Goal: Information Seeking & Learning: Learn about a topic

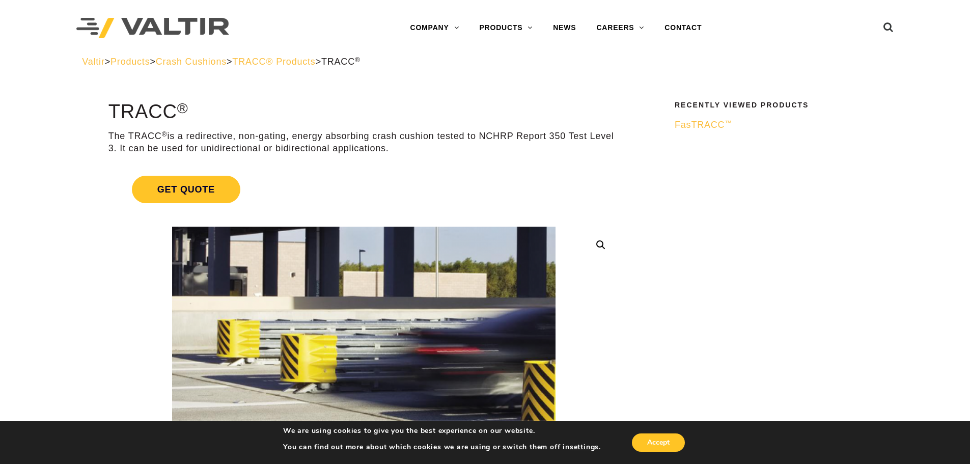
click at [299, 141] on p "The TRACC ® is a redirective, non-gating, energy absorbing crash cushion tested…" at bounding box center [363, 142] width 511 height 24
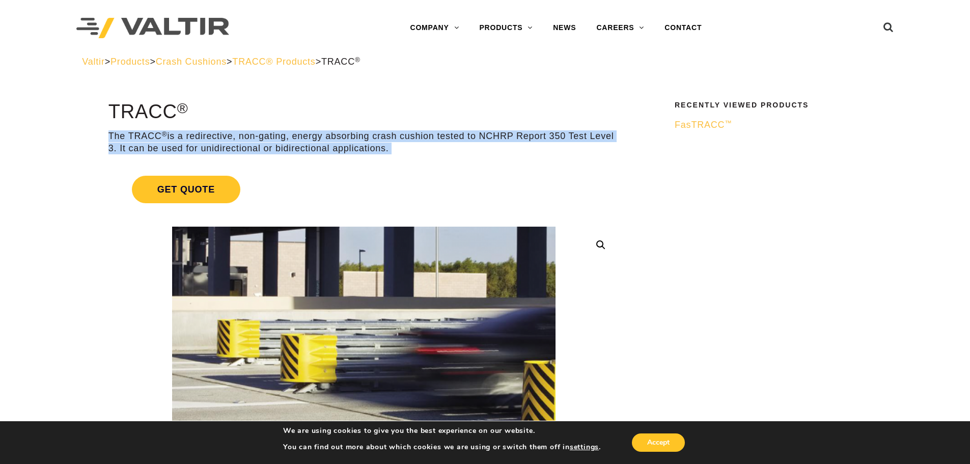
click at [299, 141] on p "The TRACC ® is a redirective, non-gating, energy absorbing crash cushion tested…" at bounding box center [363, 142] width 511 height 24
click at [341, 136] on p "The TRACC ® is a redirective, non-gating, energy absorbing crash cushion tested…" at bounding box center [363, 142] width 511 height 24
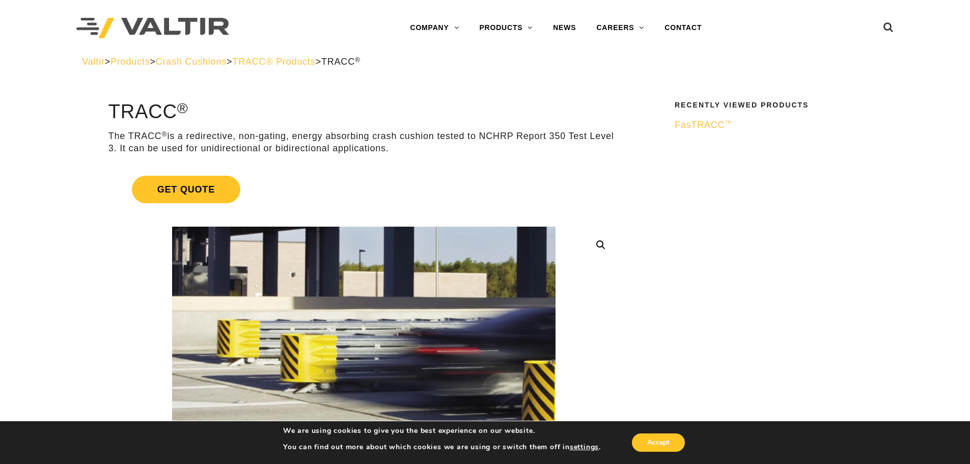
click at [313, 131] on p "The TRACC ® is a redirective, non-gating, energy absorbing crash cushion tested…" at bounding box center [363, 142] width 511 height 24
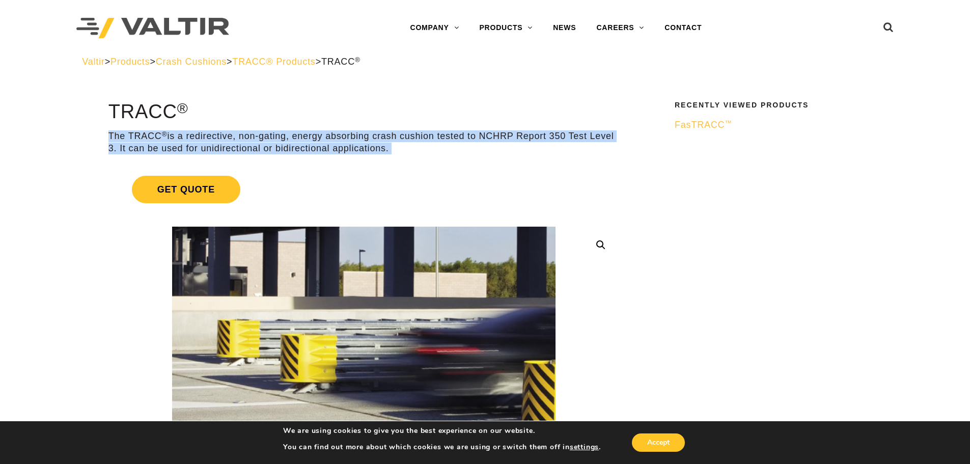
click at [313, 131] on p "The TRACC ® is a redirective, non-gating, energy absorbing crash cushion tested…" at bounding box center [363, 142] width 511 height 24
click at [280, 141] on p "The TRACC ® is a redirective, non-gating, energy absorbing crash cushion tested…" at bounding box center [363, 142] width 511 height 24
